Goal: Entertainment & Leisure: Consume media (video, audio)

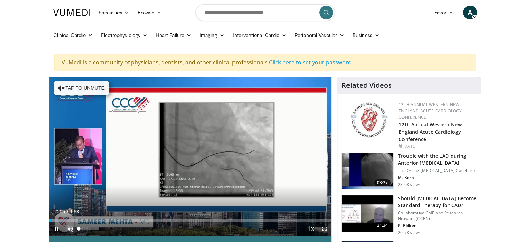
click at [70, 227] on span "Video Player" at bounding box center [70, 229] width 14 height 14
click at [86, 228] on div "37%" at bounding box center [89, 229] width 20 height 2
click at [324, 228] on span "Video Player" at bounding box center [325, 229] width 14 height 14
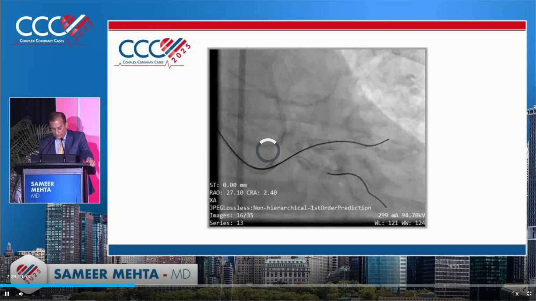
click at [266, 150] on icon "Video Player" at bounding box center [268, 151] width 20 height 20
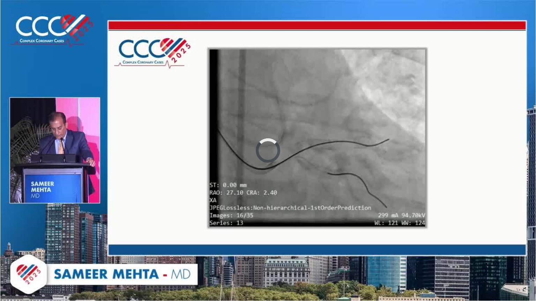
click at [266, 150] on div "10 seconds Tap to unmute" at bounding box center [268, 150] width 536 height 301
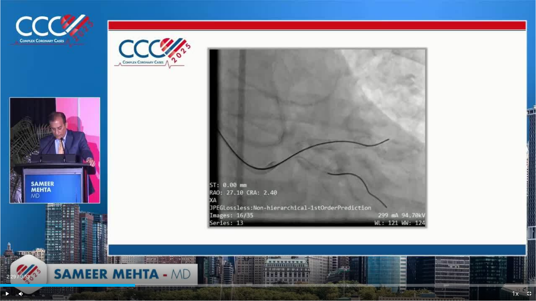
click at [267, 147] on icon "Video Player" at bounding box center [268, 151] width 20 height 20
click at [422, 149] on icon "Video Player" at bounding box center [422, 151] width 20 height 20
click at [269, 148] on icon "Video Player" at bounding box center [268, 151] width 20 height 20
click at [529, 242] on span "Video Player" at bounding box center [529, 294] width 14 height 14
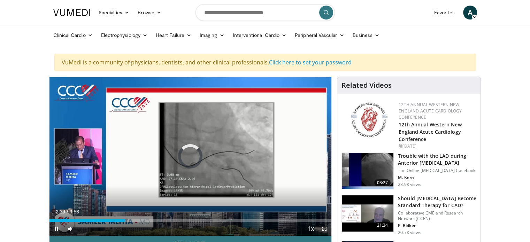
click at [59, 227] on span "Video Player" at bounding box center [57, 229] width 14 height 14
click at [185, 156] on icon "Video Player" at bounding box center [191, 157] width 20 height 20
click at [119, 218] on div "Loaded : 38.68% 2:40 2:25" at bounding box center [191, 218] width 282 height 7
click at [325, 227] on span "Video Player" at bounding box center [325, 229] width 14 height 14
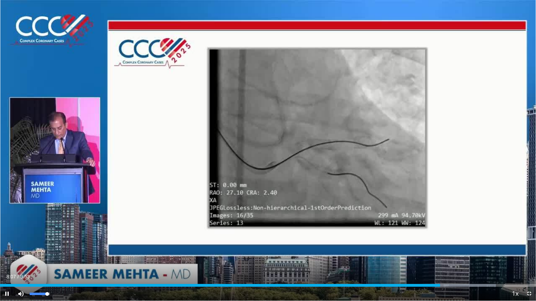
click at [47, 242] on div "88%" at bounding box center [40, 294] width 20 height 2
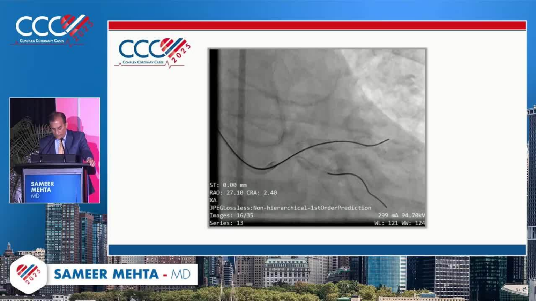
click at [530, 44] on div "10 seconds Tap to unmute" at bounding box center [268, 150] width 536 height 301
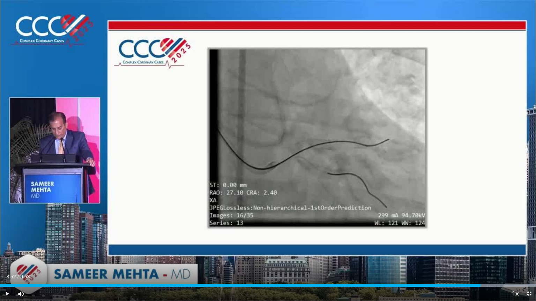
click at [267, 150] on icon "Video Player" at bounding box center [268, 151] width 20 height 20
click at [40, 242] on div "54%" at bounding box center [40, 294] width 20 height 2
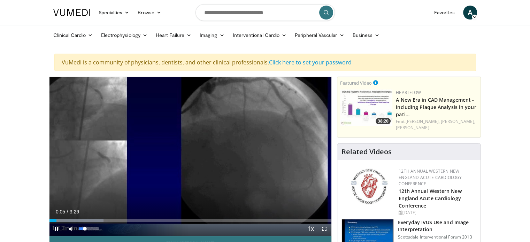
click at [85, 229] on div "30%" at bounding box center [89, 229] width 20 height 2
drag, startPoint x: 325, startPoint y: 226, endPoint x: 325, endPoint y: 268, distance: 42.2
click at [325, 226] on span "Video Player" at bounding box center [325, 229] width 14 height 14
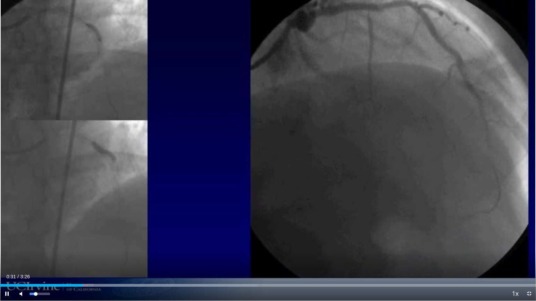
click at [32, 242] on video-js "**********" at bounding box center [268, 150] width 536 height 301
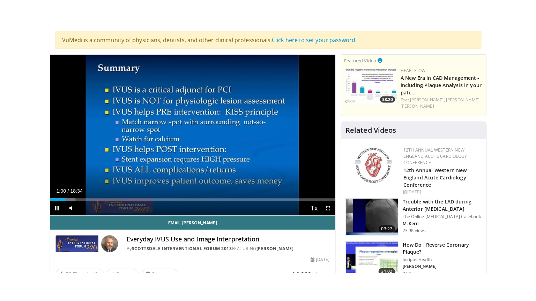
scroll to position [60, 0]
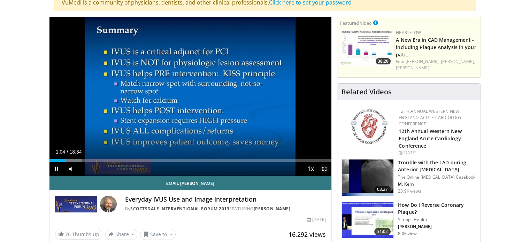
click at [325, 167] on span "Video Player" at bounding box center [325, 169] width 14 height 14
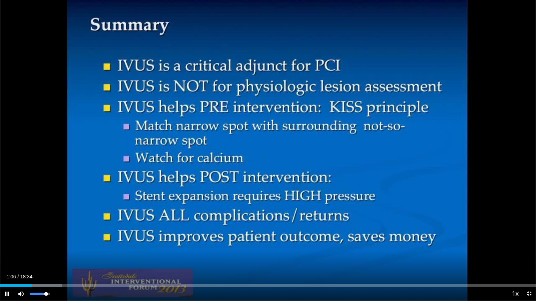
click at [46, 242] on div "82%" at bounding box center [40, 294] width 24 height 14
click at [114, 242] on div "Loaded : 25.81% 03:47 03:58" at bounding box center [268, 285] width 536 height 3
click at [122, 242] on div "Progress Bar" at bounding box center [124, 285] width 46 height 3
click at [128, 242] on div "Loaded : 28.48% 04:14 04:26" at bounding box center [268, 285] width 536 height 3
click at [148, 242] on div "Loaded : 31.15% 05:08 05:08" at bounding box center [268, 285] width 536 height 3
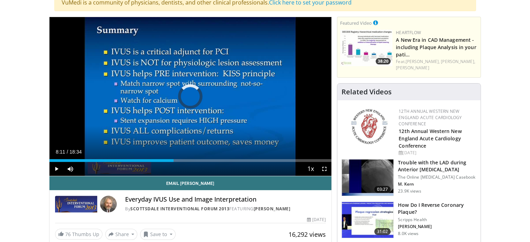
click at [174, 158] on div "Loaded : 0.00% 08:11 08:11" at bounding box center [191, 158] width 282 height 7
click at [325, 166] on span "Video Player" at bounding box center [325, 169] width 14 height 14
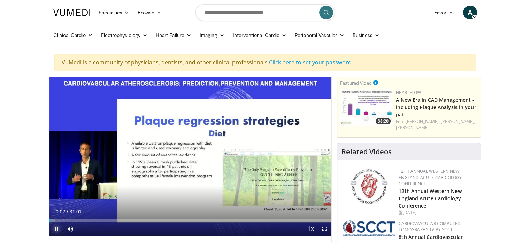
click at [54, 228] on span "Video Player" at bounding box center [57, 229] width 14 height 14
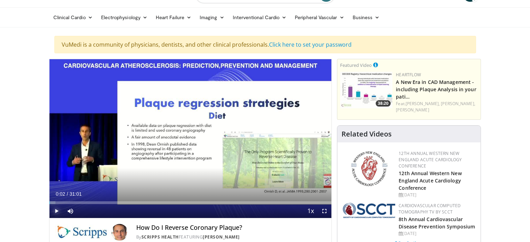
scroll to position [17, 0]
